Goal: Task Accomplishment & Management: Complete application form

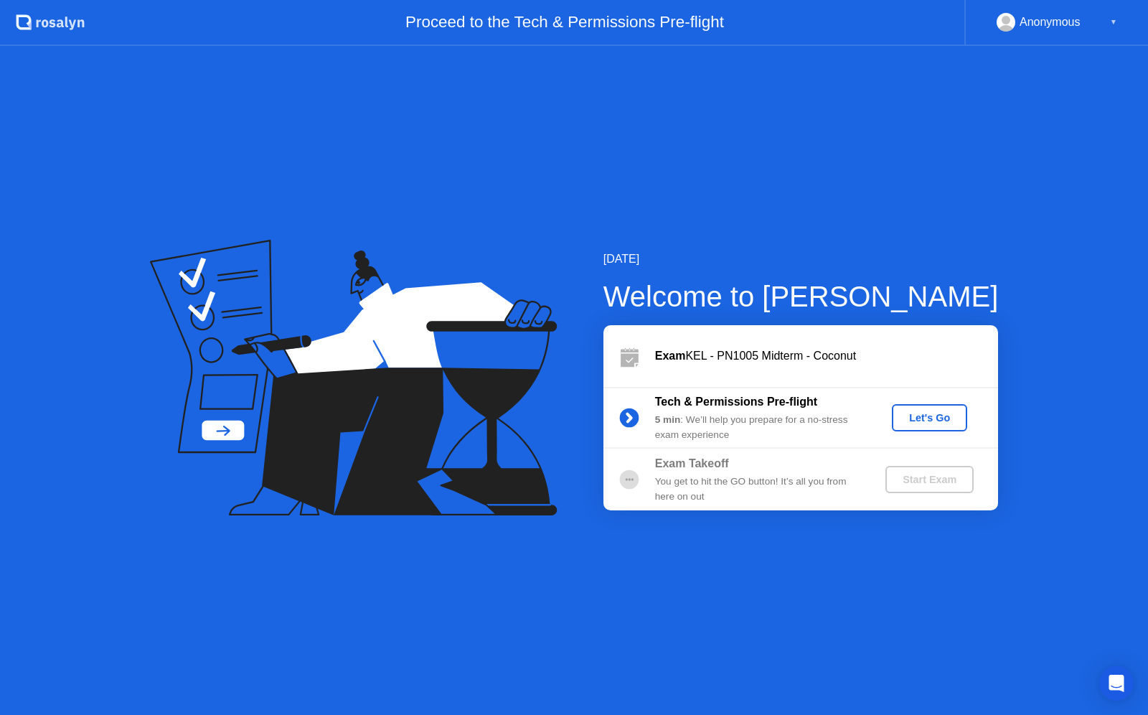
click at [925, 416] on div "Let's Go" at bounding box center [930, 417] width 64 height 11
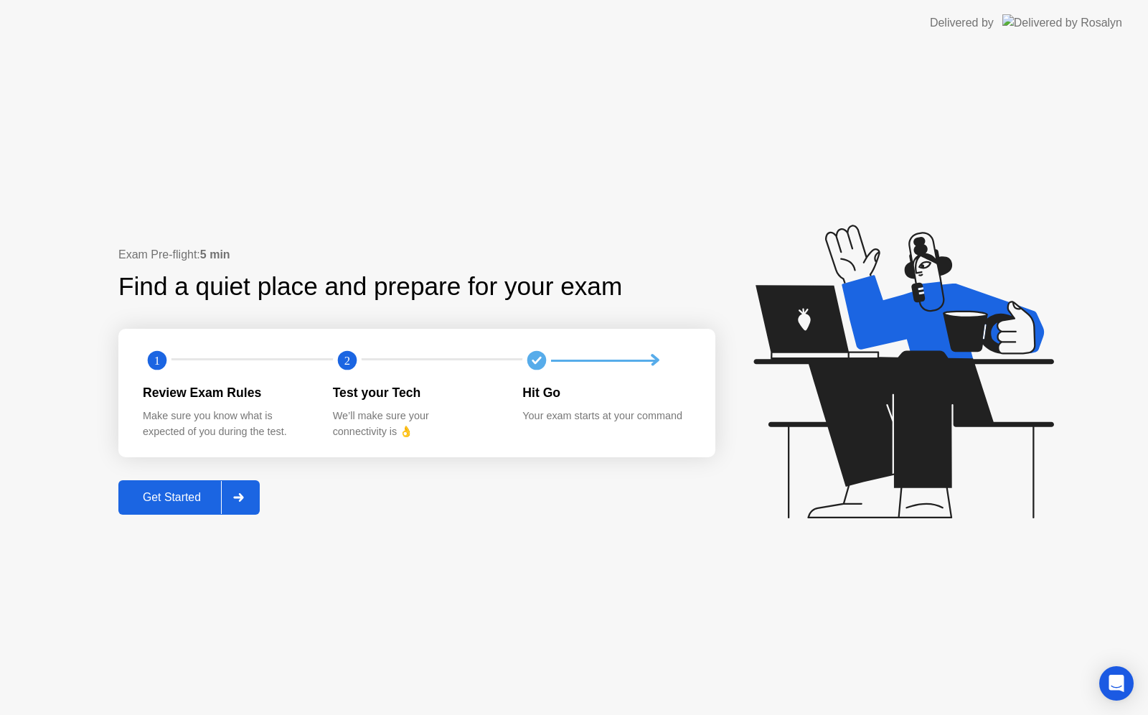
click at [230, 534] on div "Exam Pre-flight: 5 min Find a quiet place and prepare for your exam 1 2 Review …" at bounding box center [574, 380] width 1148 height 669
click at [250, 502] on div at bounding box center [238, 497] width 34 height 33
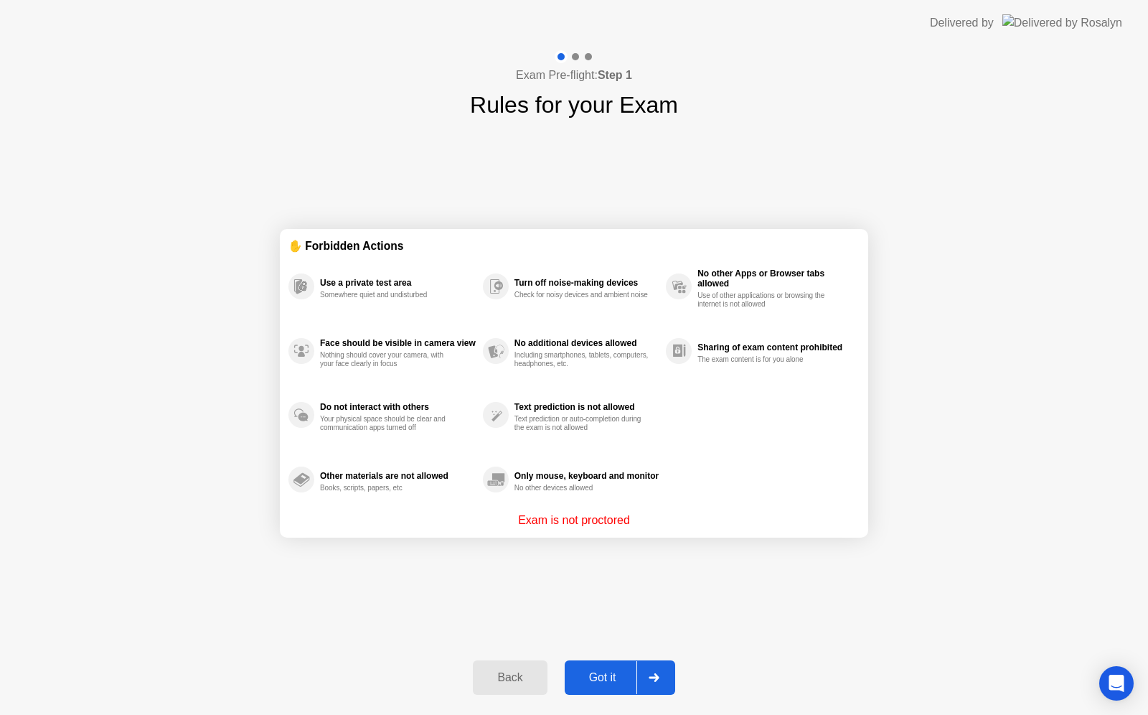
click at [598, 674] on div "Got it" at bounding box center [602, 677] width 67 height 13
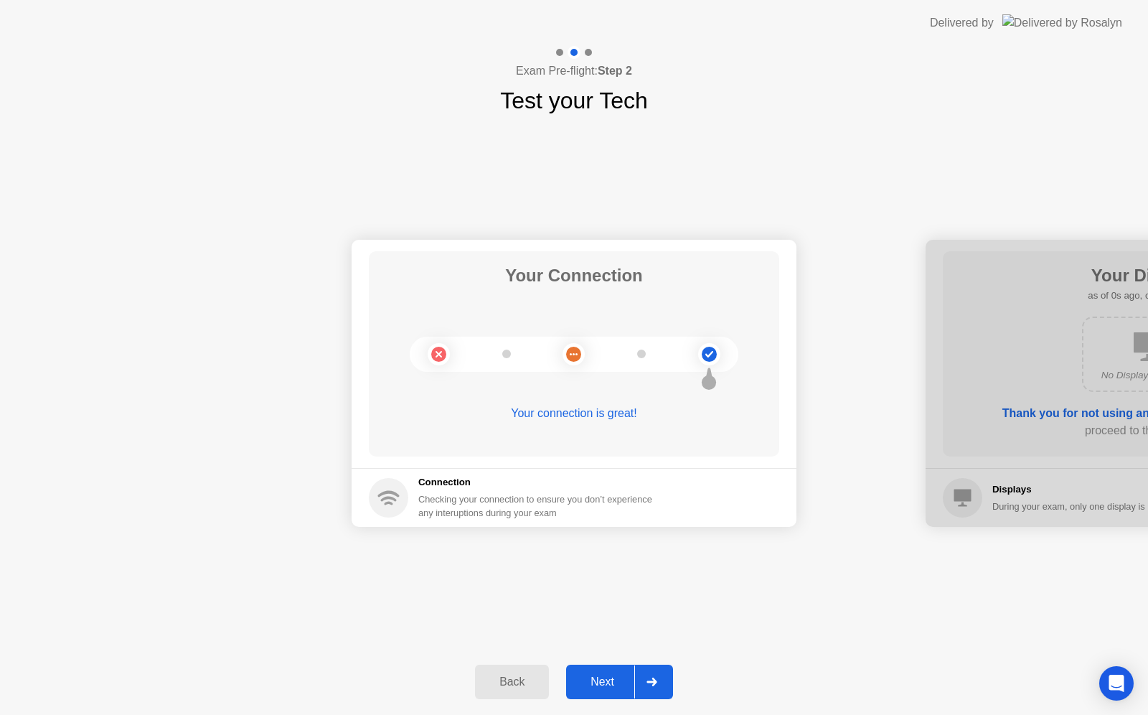
click at [649, 693] on div at bounding box center [651, 681] width 34 height 33
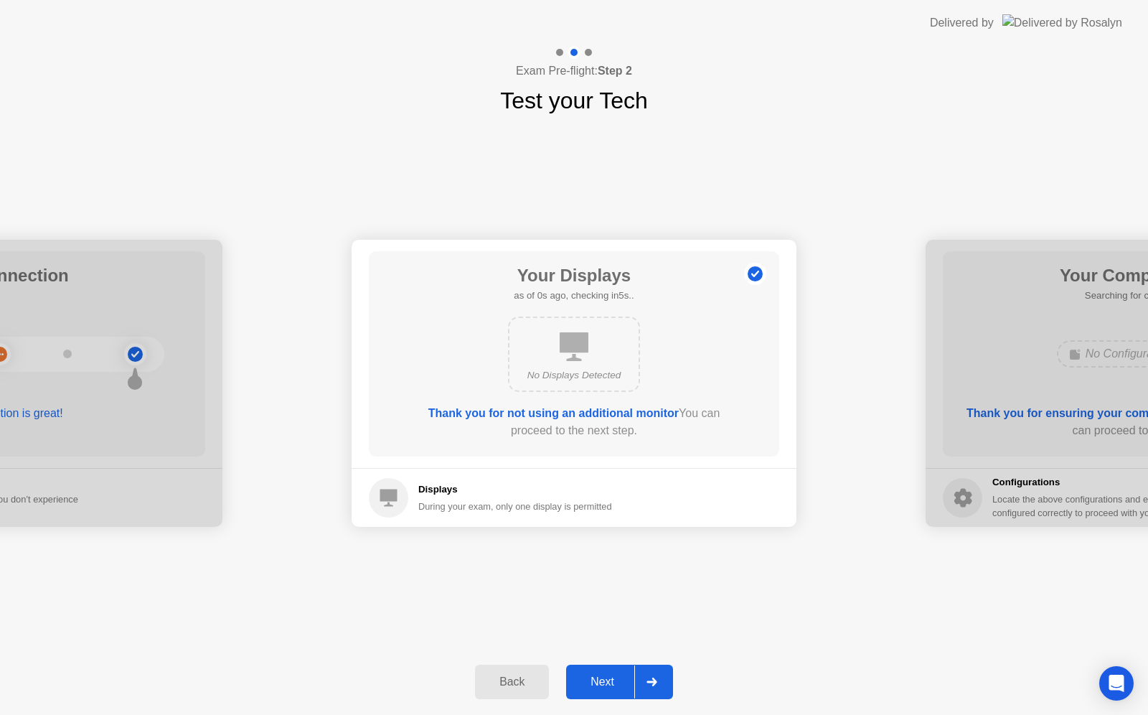
click at [649, 693] on div at bounding box center [651, 681] width 34 height 33
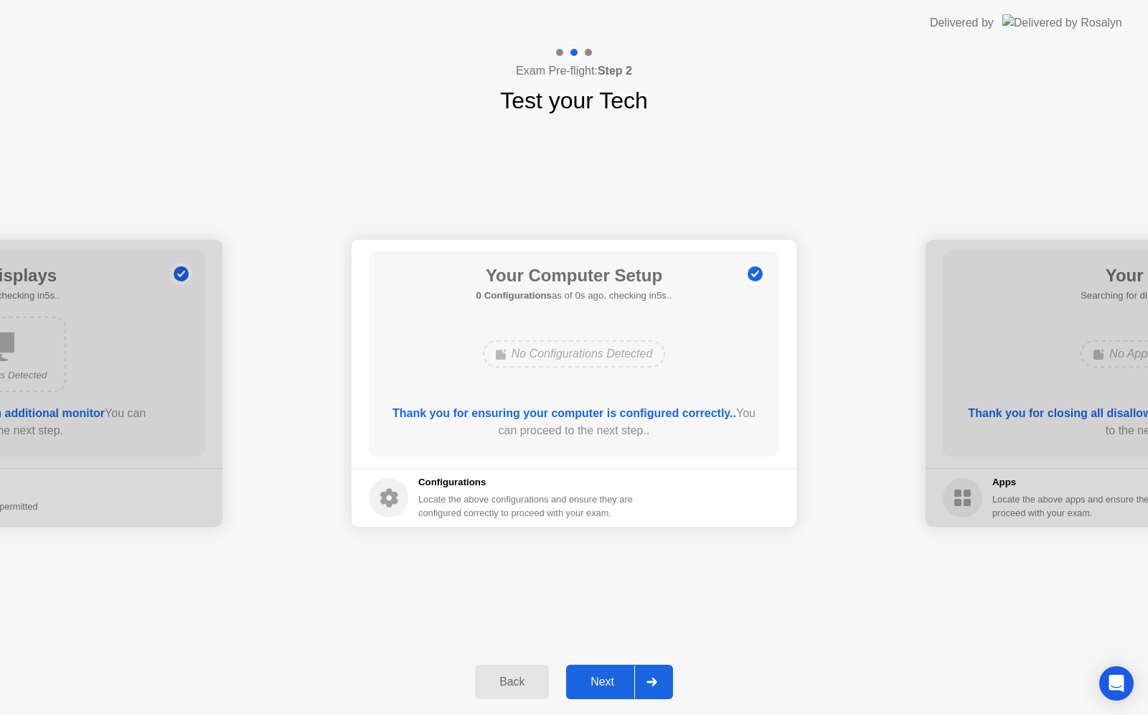
click at [649, 693] on div at bounding box center [651, 681] width 34 height 33
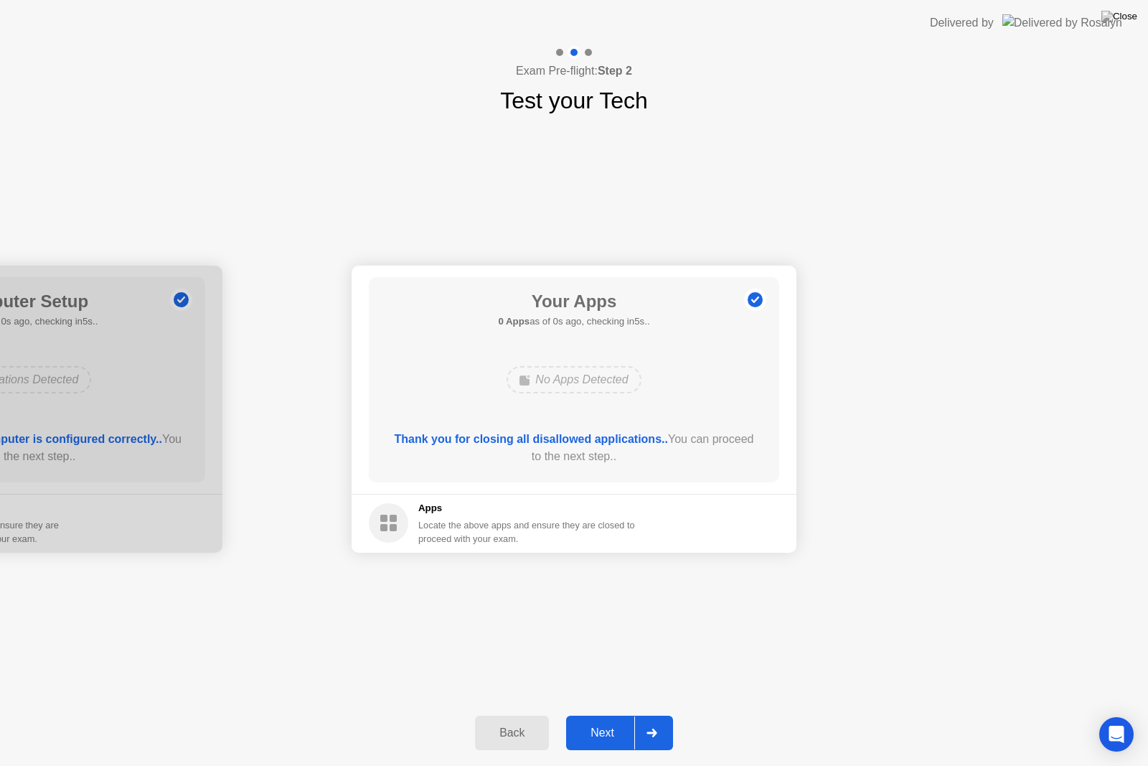
click at [650, 714] on div at bounding box center [651, 732] width 34 height 33
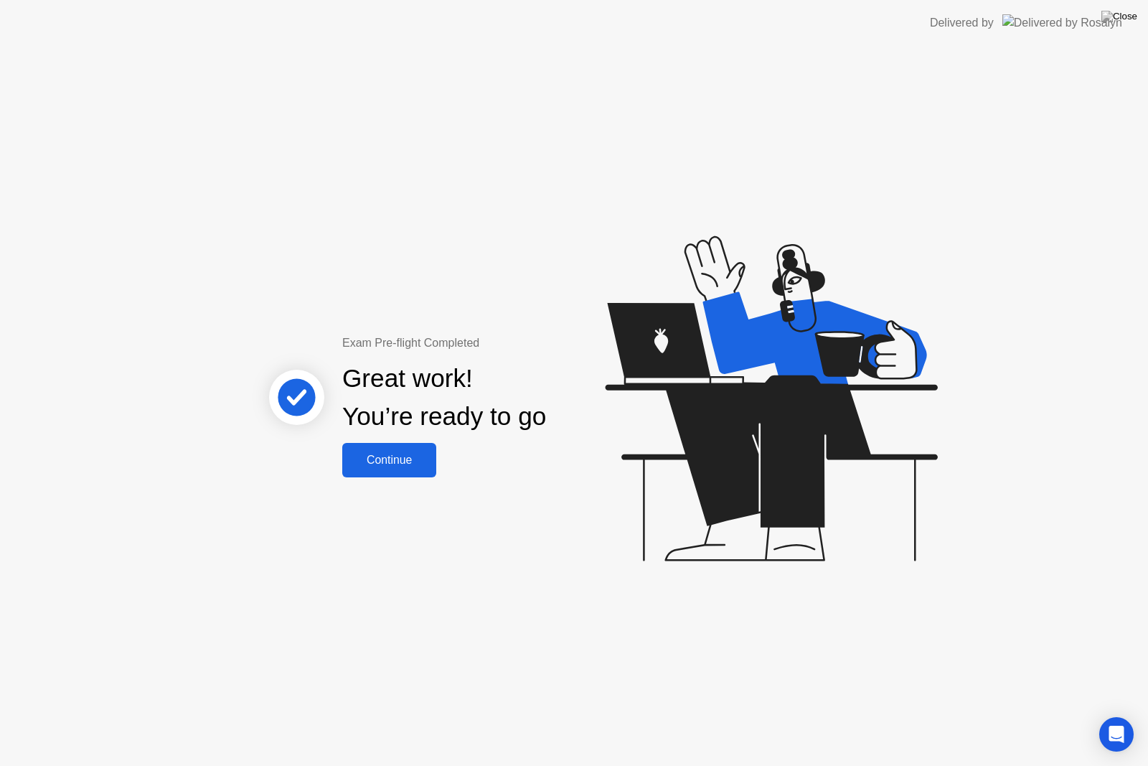
click at [385, 461] on div "Continue" at bounding box center [389, 460] width 85 height 13
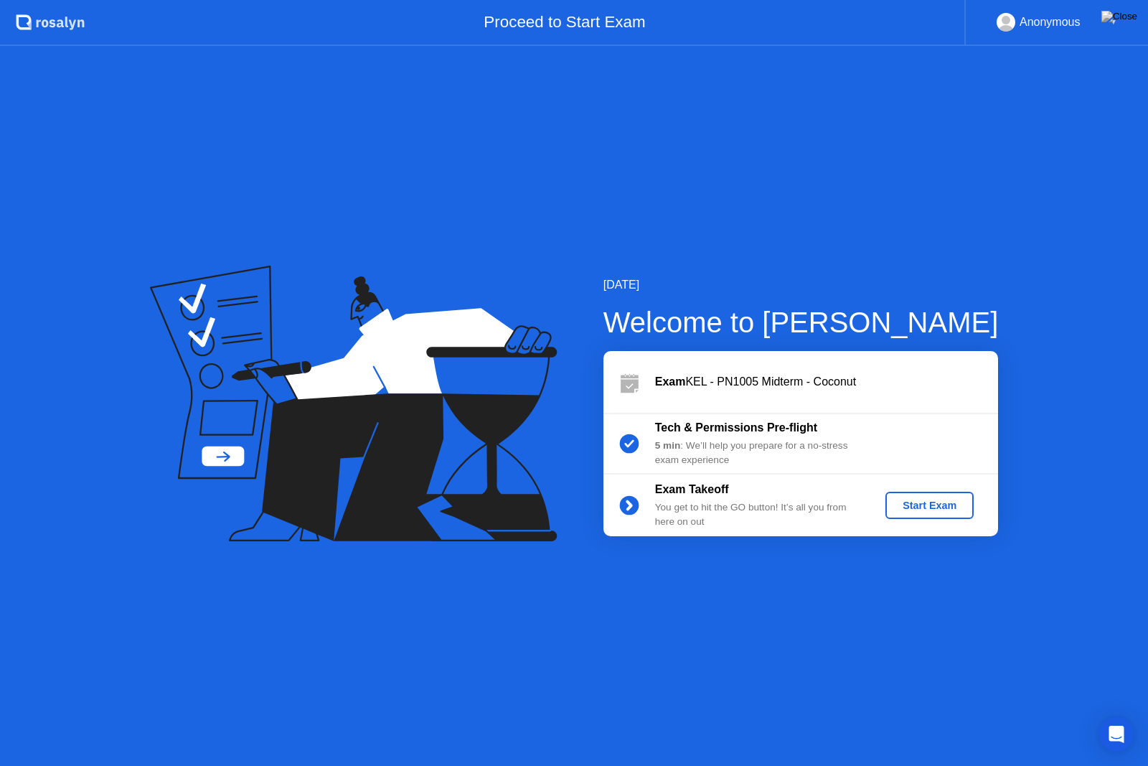
click at [946, 502] on div "Start Exam" at bounding box center [929, 504] width 77 height 11
